Goal: Task Accomplishment & Management: Manage account settings

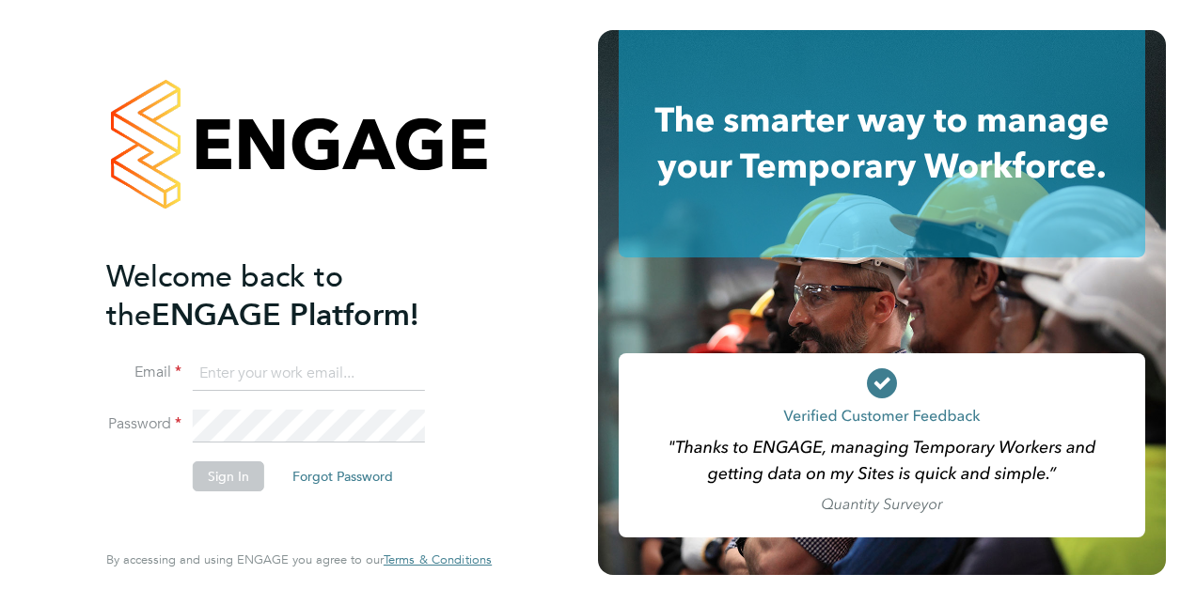
click at [214, 370] on input at bounding box center [309, 374] width 232 height 34
type input "ejpurnell15@gmail.com"
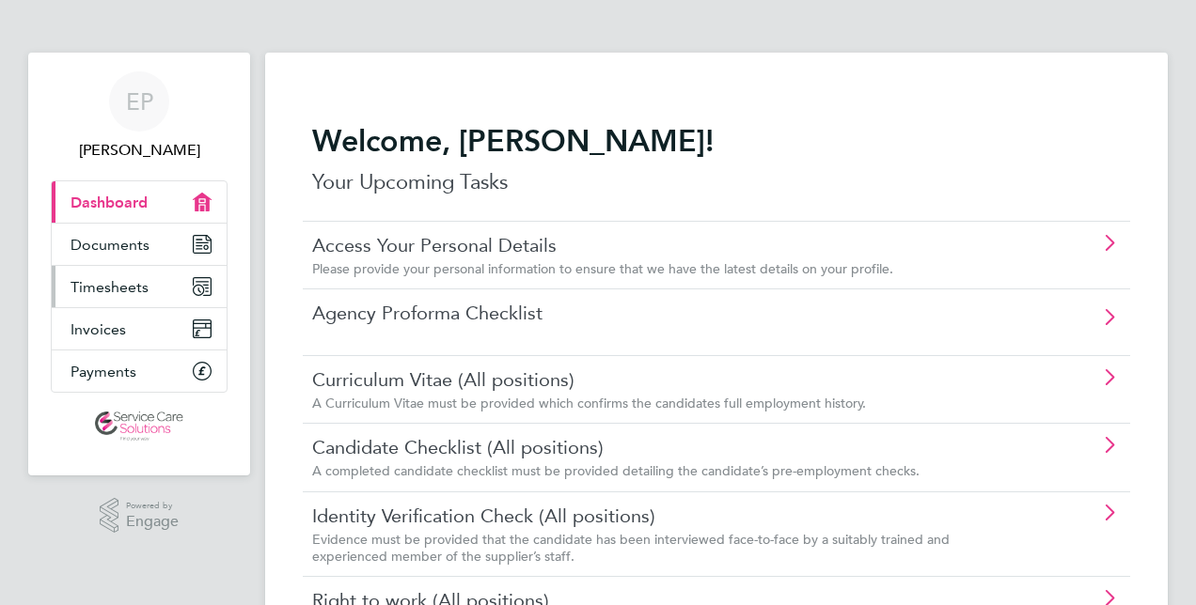
click at [102, 291] on span "Timesheets" at bounding box center [110, 287] width 78 height 18
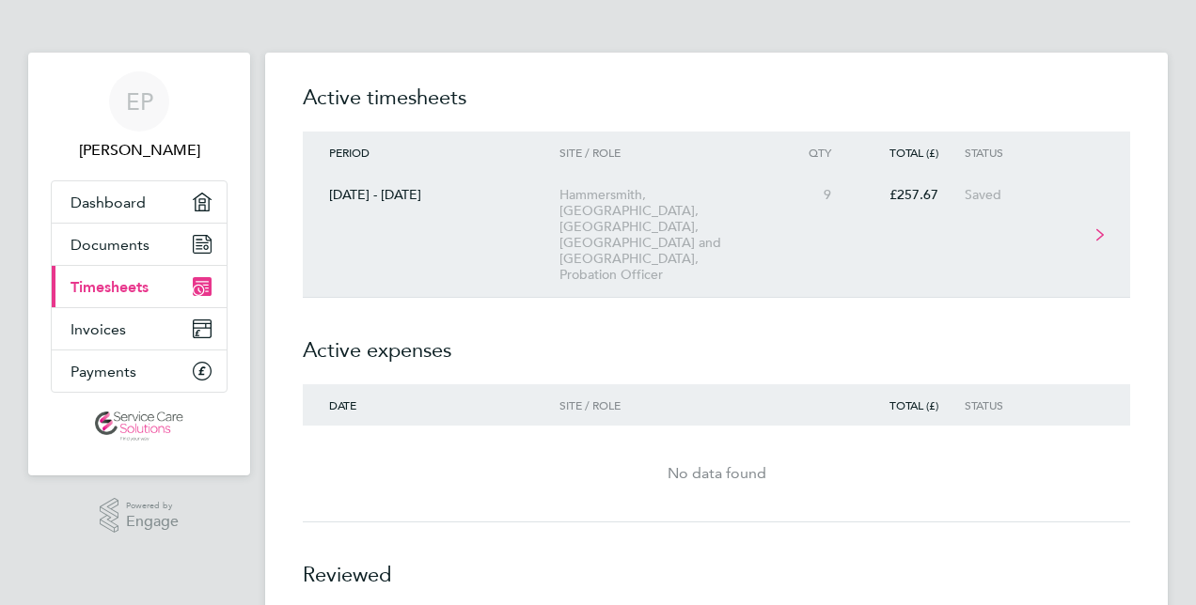
click at [453, 203] on link "[DATE] - [DATE] [GEOGRAPHIC_DATA], [GEOGRAPHIC_DATA], [GEOGRAPHIC_DATA], [GEOGR…" at bounding box center [716, 235] width 827 height 125
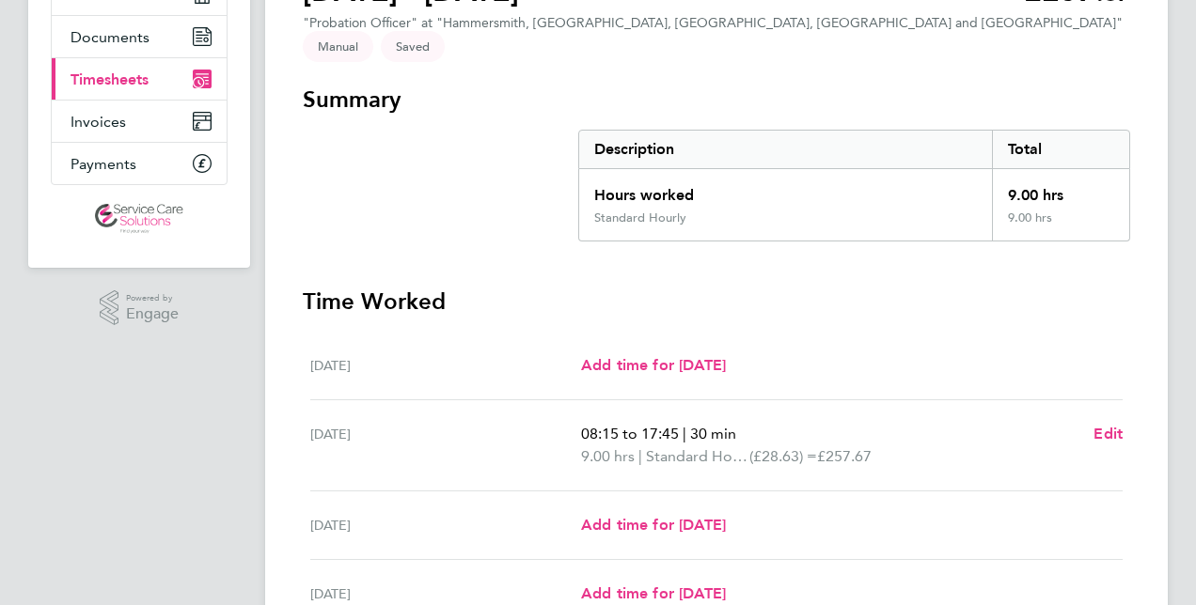
scroll to position [209, 0]
click at [681, 400] on div "[DATE] 08:15 to 17:45 | 30 min 9.00 hrs | Standard Hourly (£28.63) = £257.67 Ed…" at bounding box center [716, 445] width 812 height 91
drag, startPoint x: 678, startPoint y: 506, endPoint x: 625, endPoint y: 510, distance: 52.8
click at [625, 515] on span "Add time for [DATE]" at bounding box center [653, 524] width 145 height 18
select select "30"
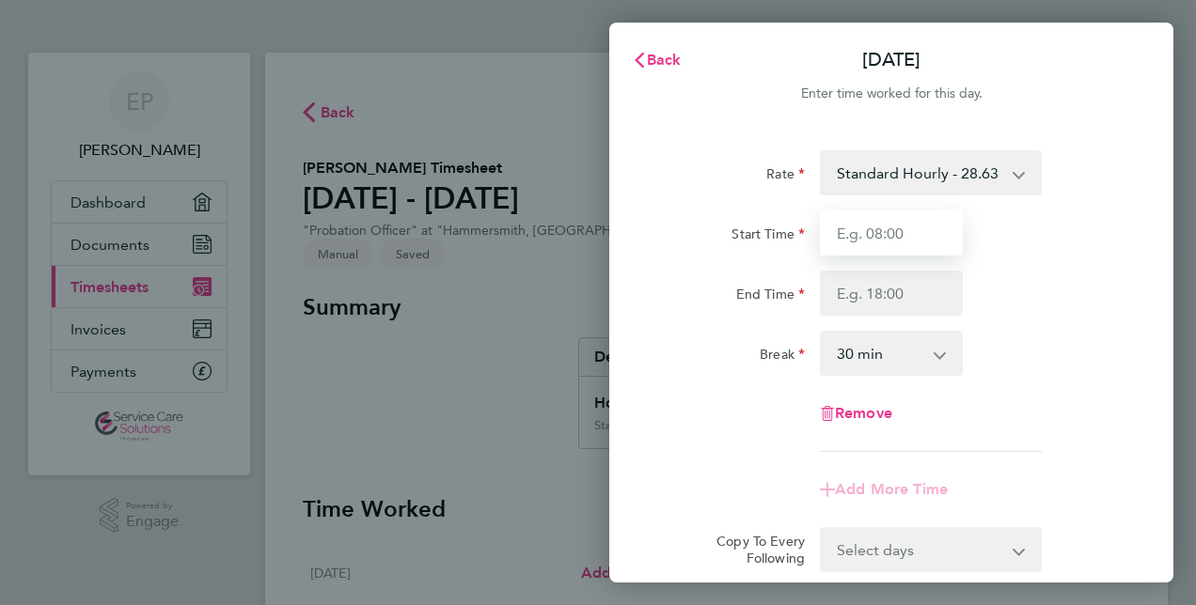
click at [859, 227] on input "Start Time" at bounding box center [891, 233] width 143 height 45
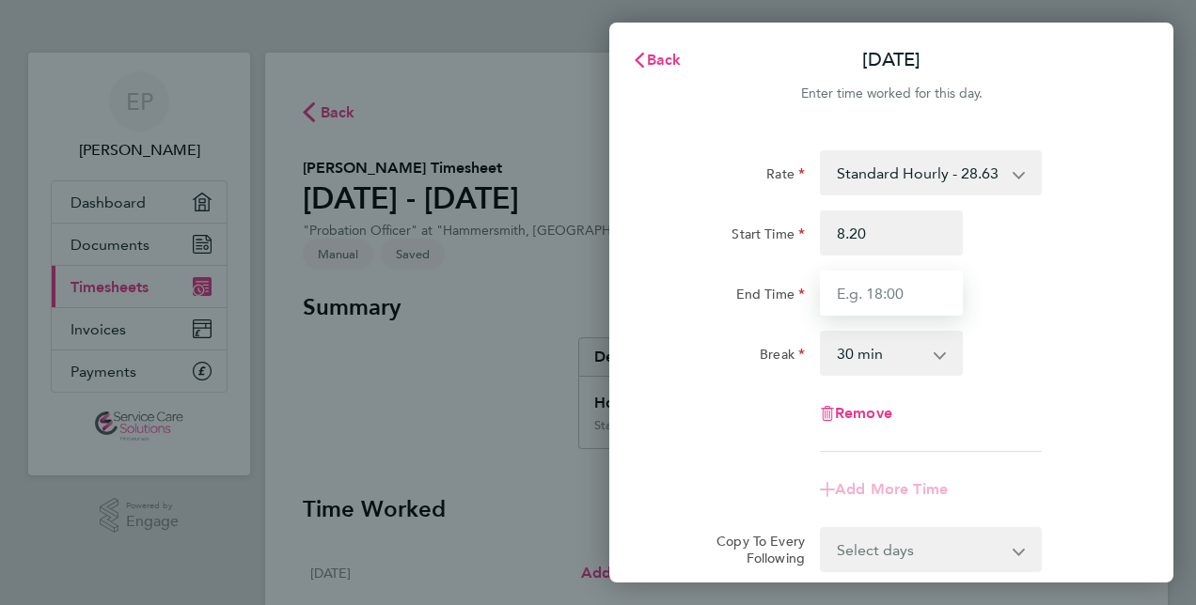
type input "08:20"
type input "16:30"
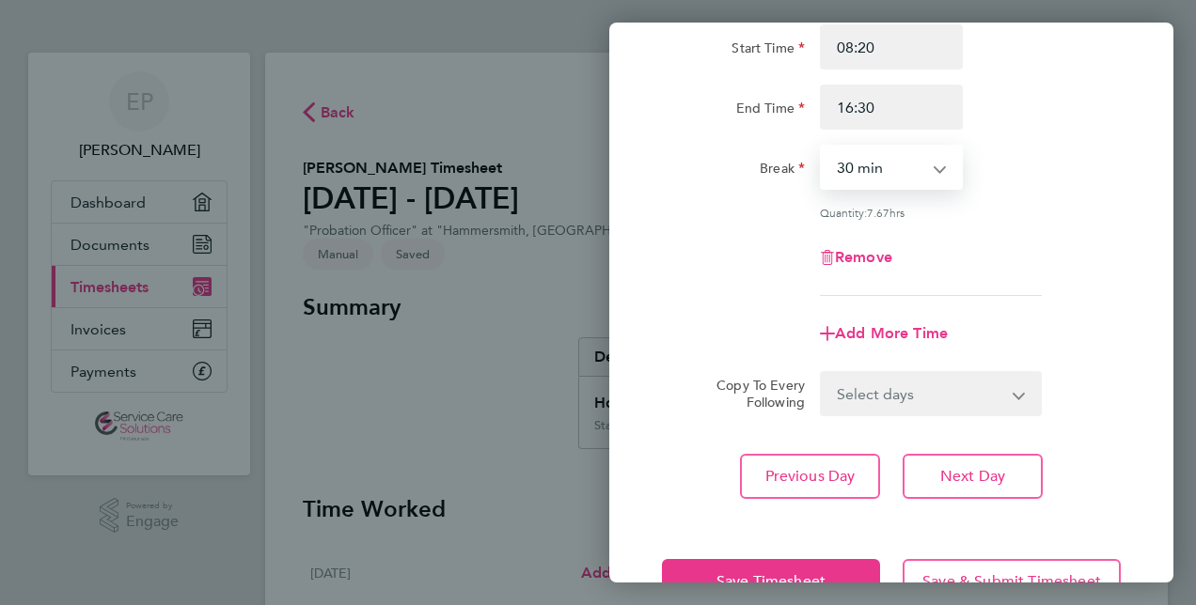
scroll to position [244, 0]
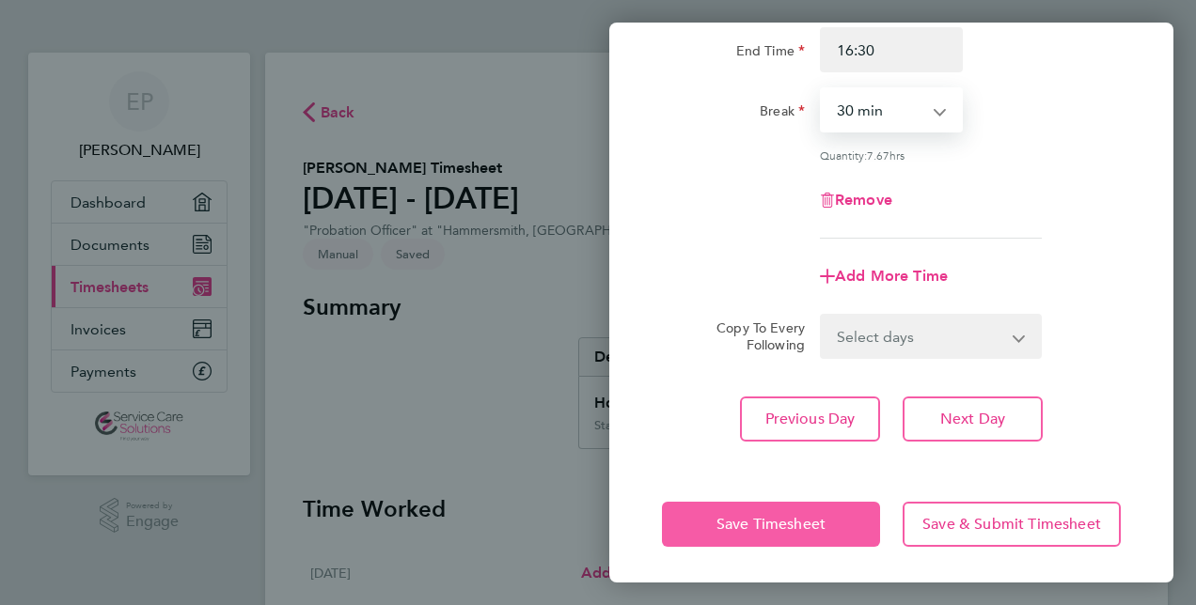
click at [790, 524] on span "Save Timesheet" at bounding box center [770, 524] width 109 height 19
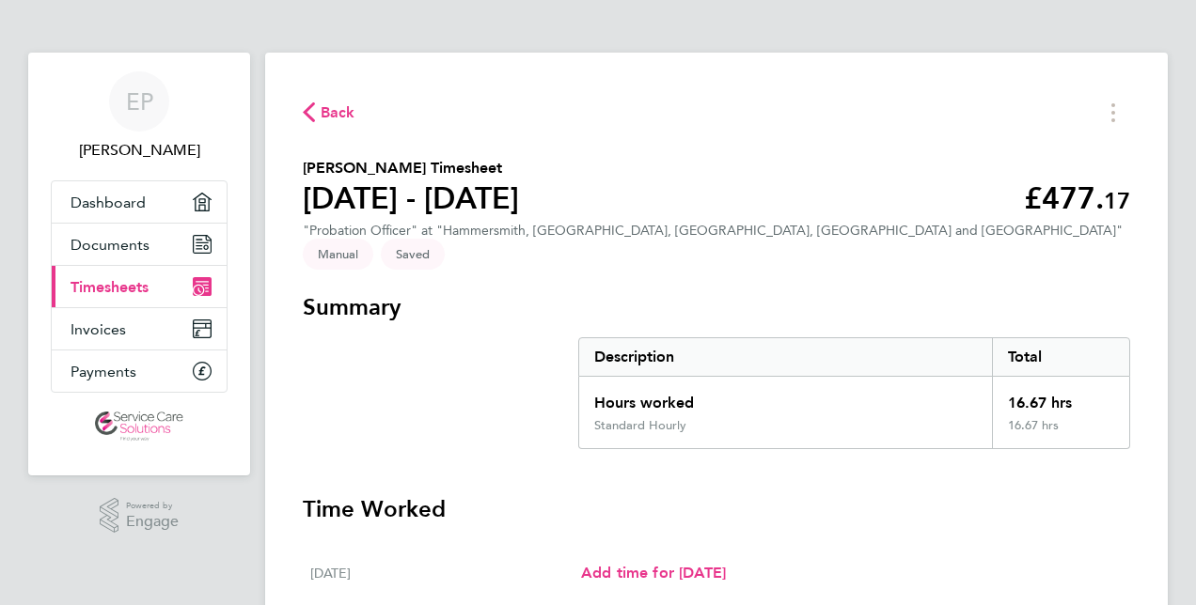
click at [331, 109] on span "Back" at bounding box center [338, 113] width 35 height 23
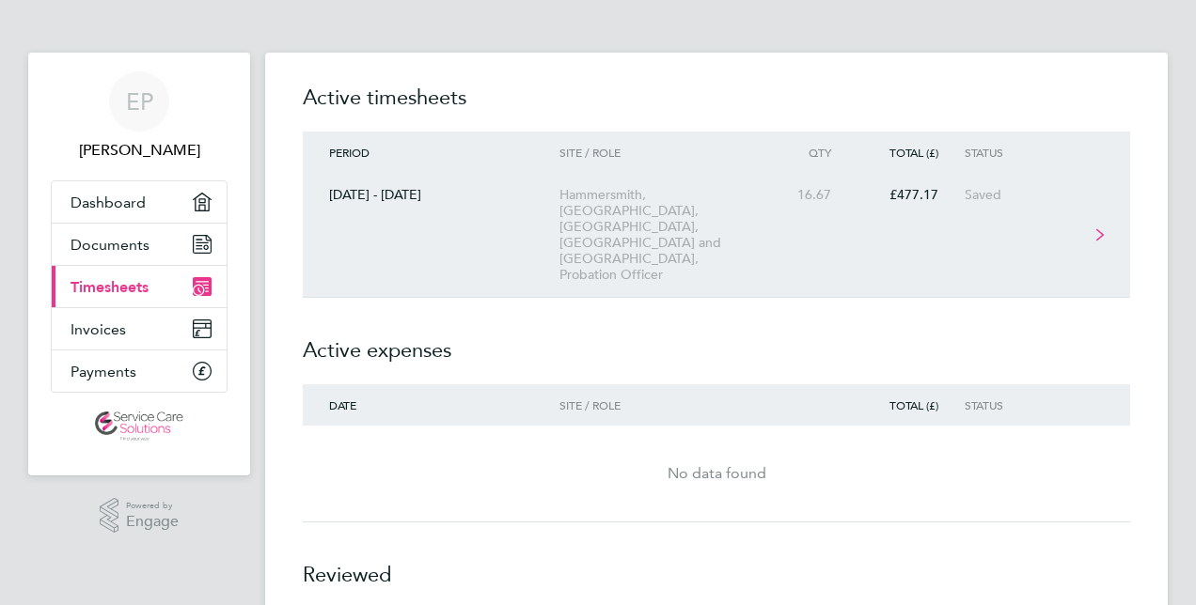
click at [703, 200] on div "Hammersmith, [GEOGRAPHIC_DATA], [GEOGRAPHIC_DATA], [GEOGRAPHIC_DATA] and [GEOGR…" at bounding box center [666, 235] width 215 height 96
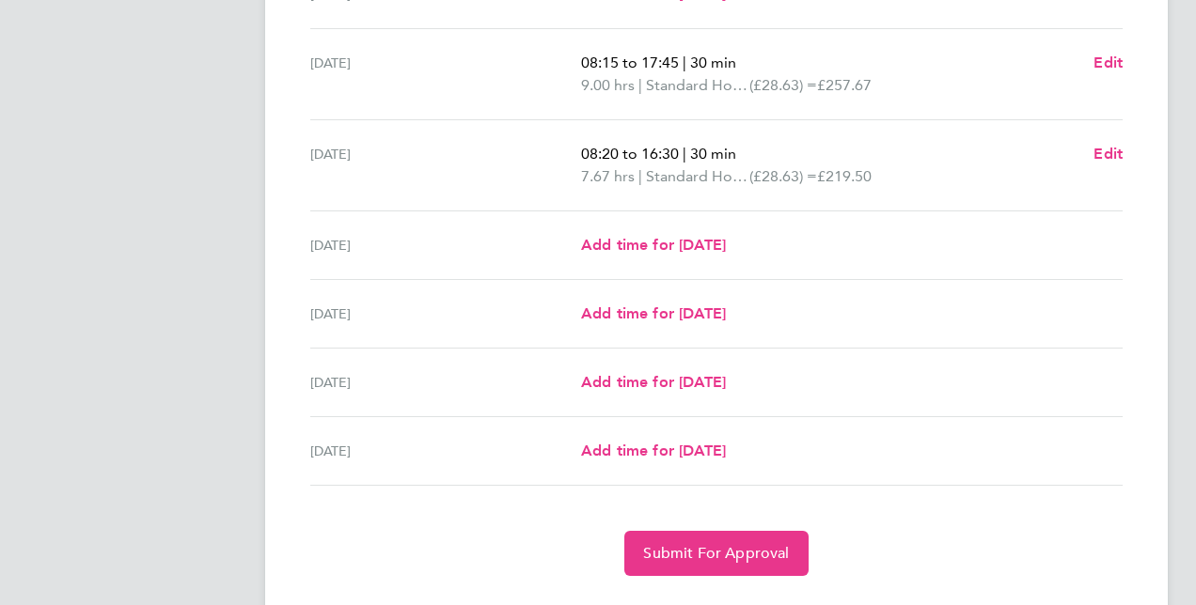
scroll to position [606, 0]
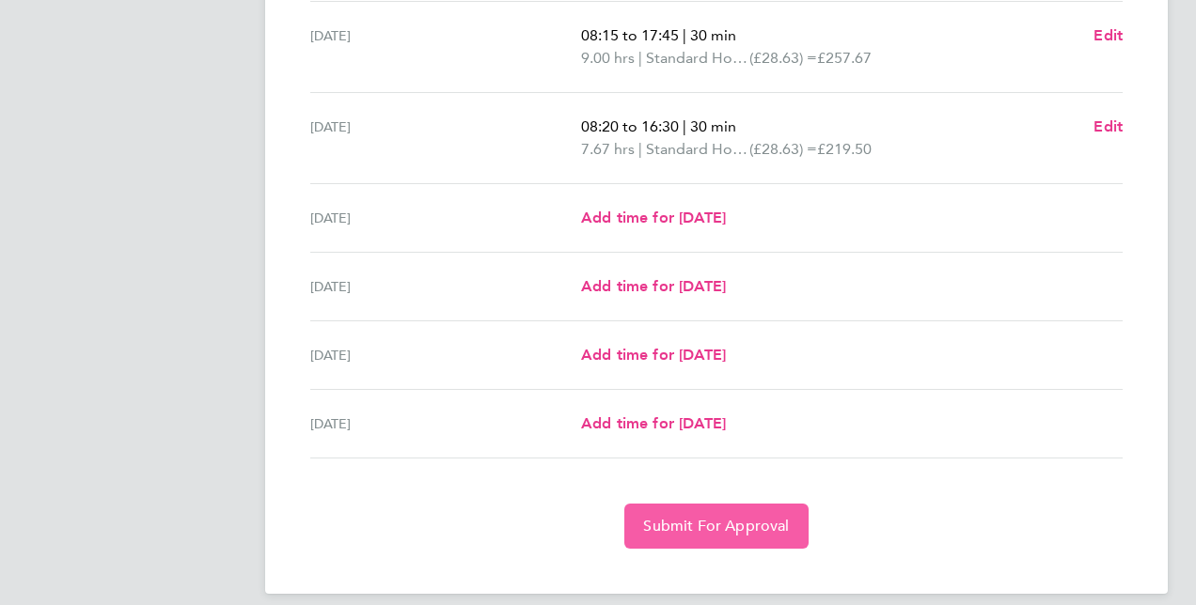
click at [720, 517] on span "Submit For Approval" at bounding box center [716, 526] width 146 height 19
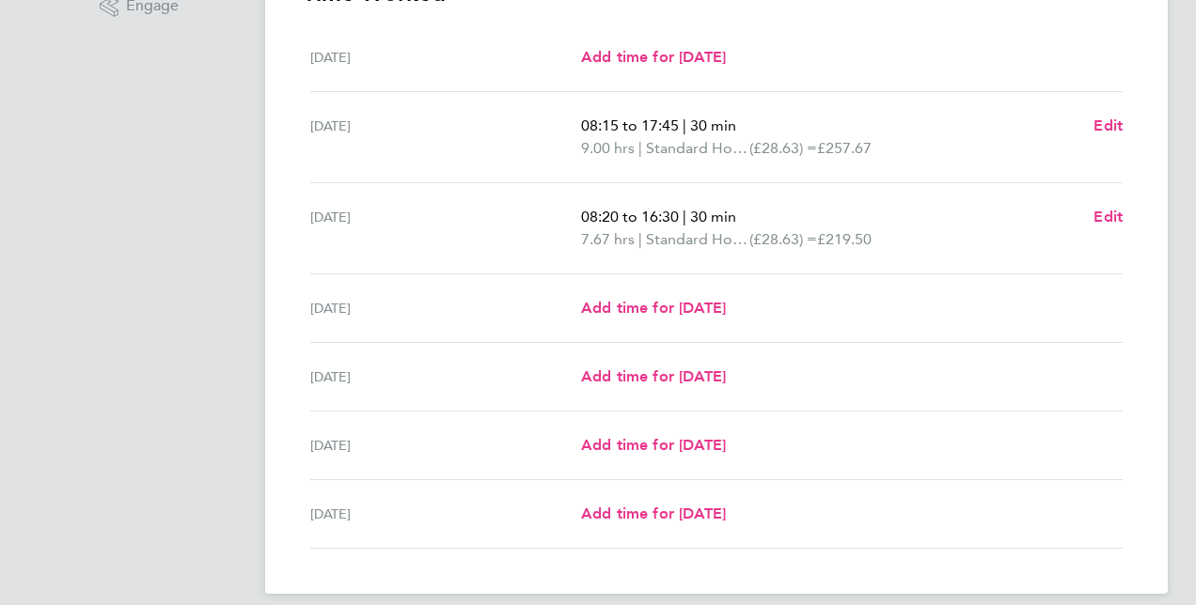
scroll to position [0, 0]
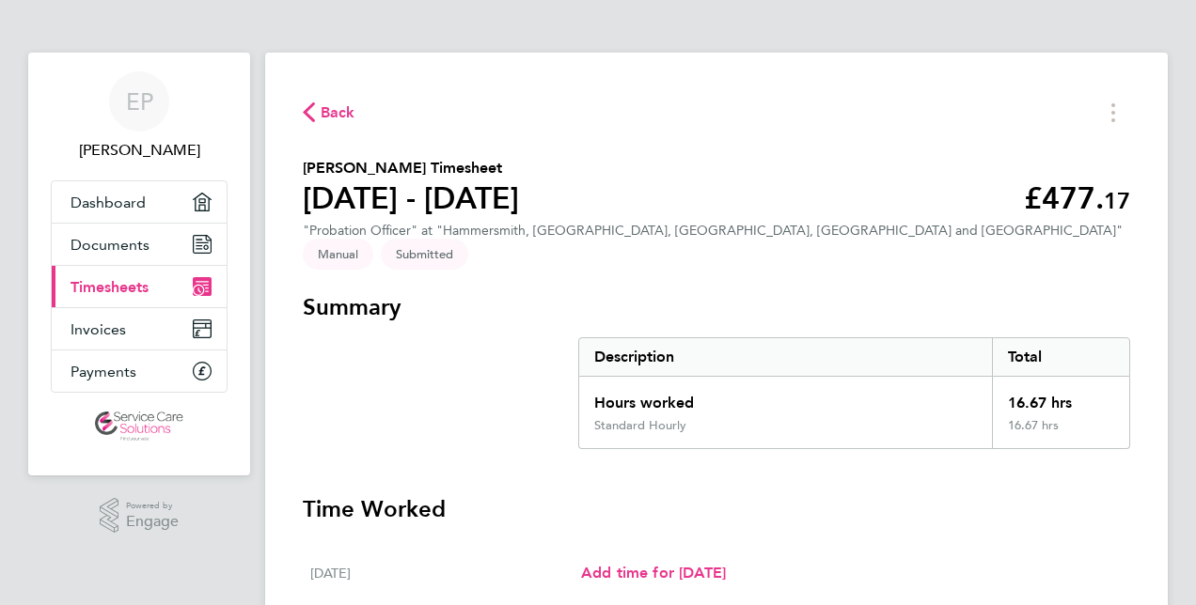
click at [321, 120] on span "Back" at bounding box center [338, 113] width 35 height 23
